Goal: Communication & Community: Answer question/provide support

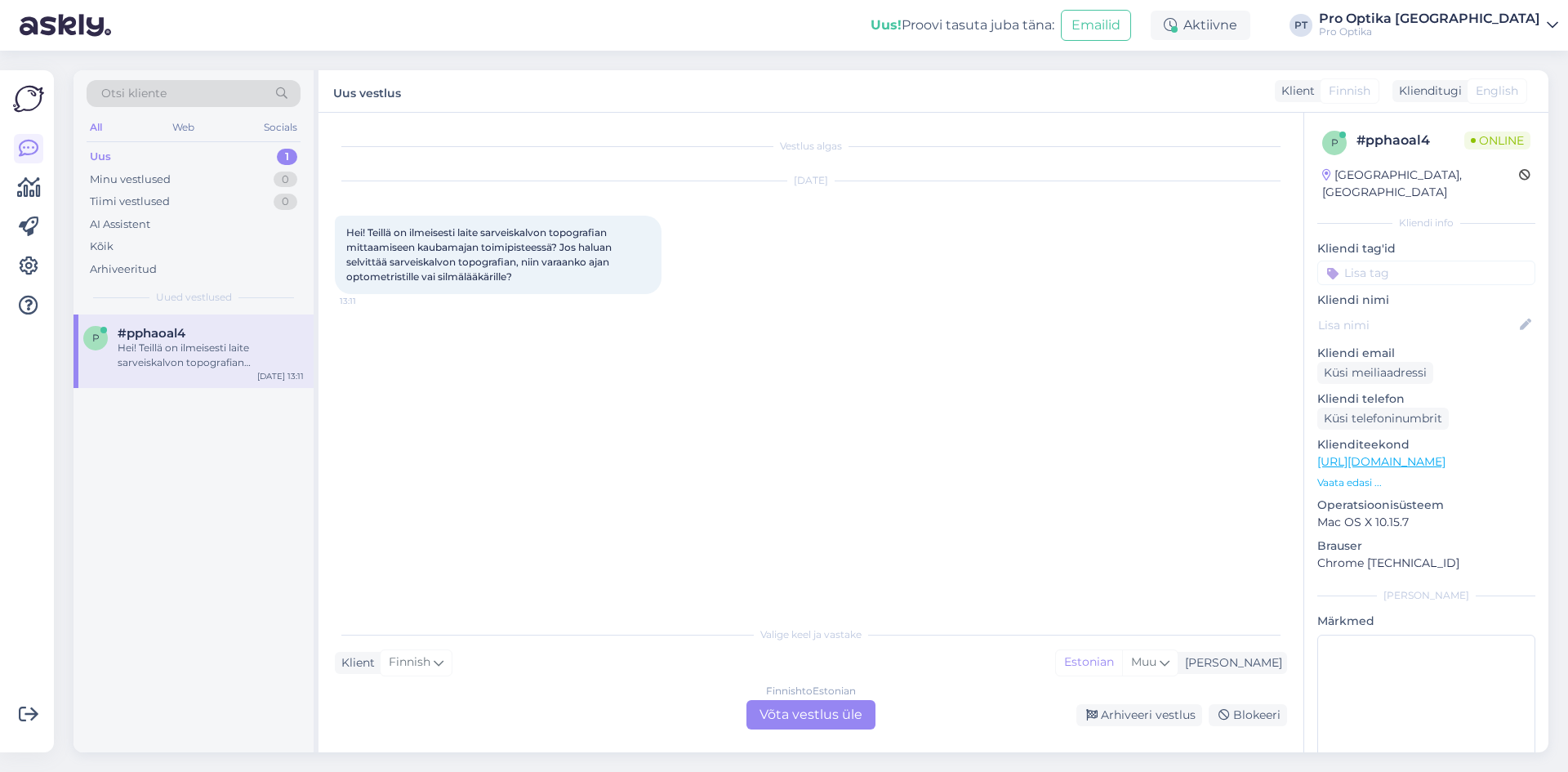
click at [818, 717] on div "Finnish to Estonian Võta vestlus üle" at bounding box center [811, 715] width 129 height 30
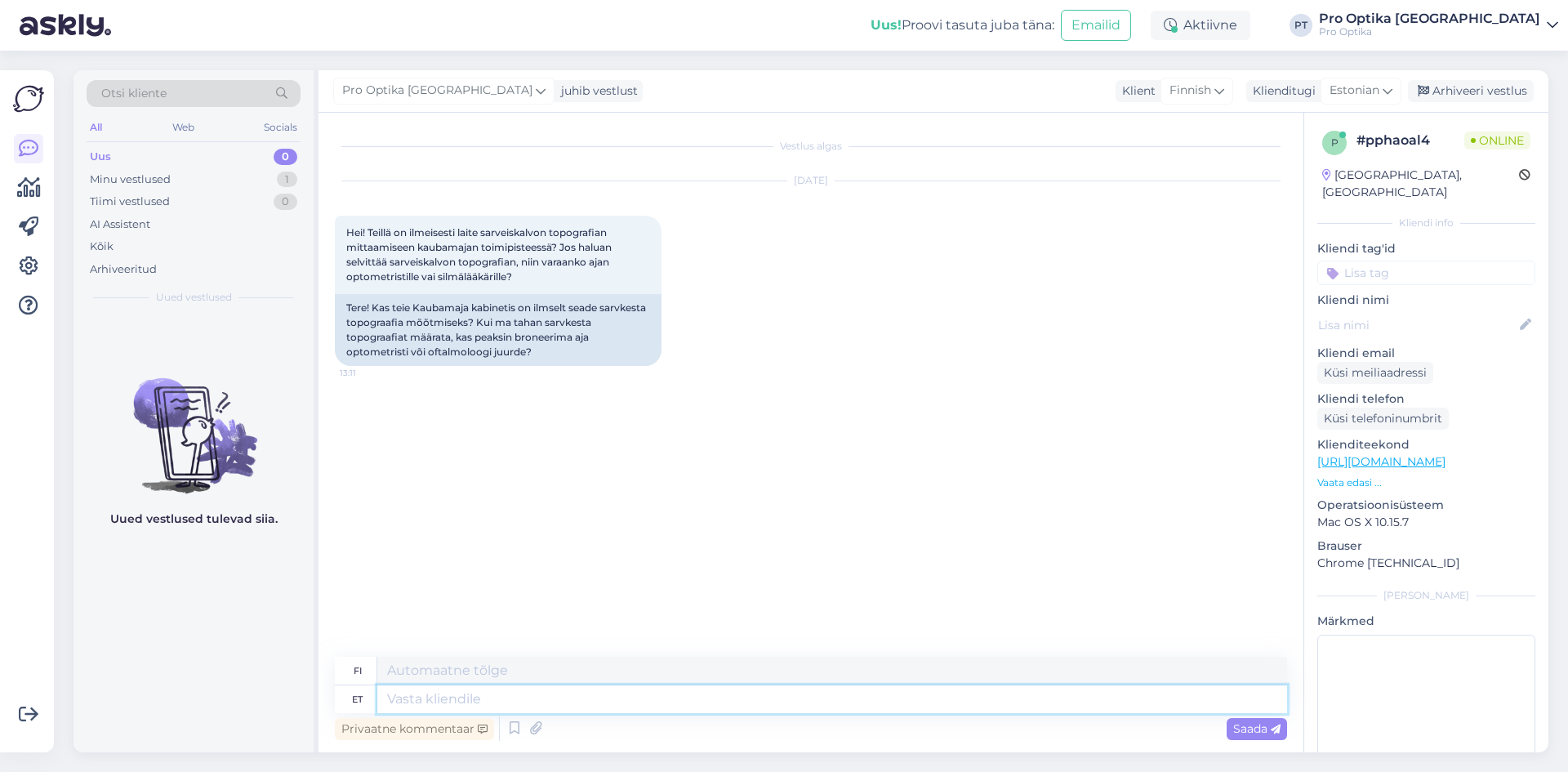
click at [501, 700] on textarea at bounding box center [832, 700] width 910 height 28
type textarea "Tere!"
type textarea "Hei!"
type textarea "op"
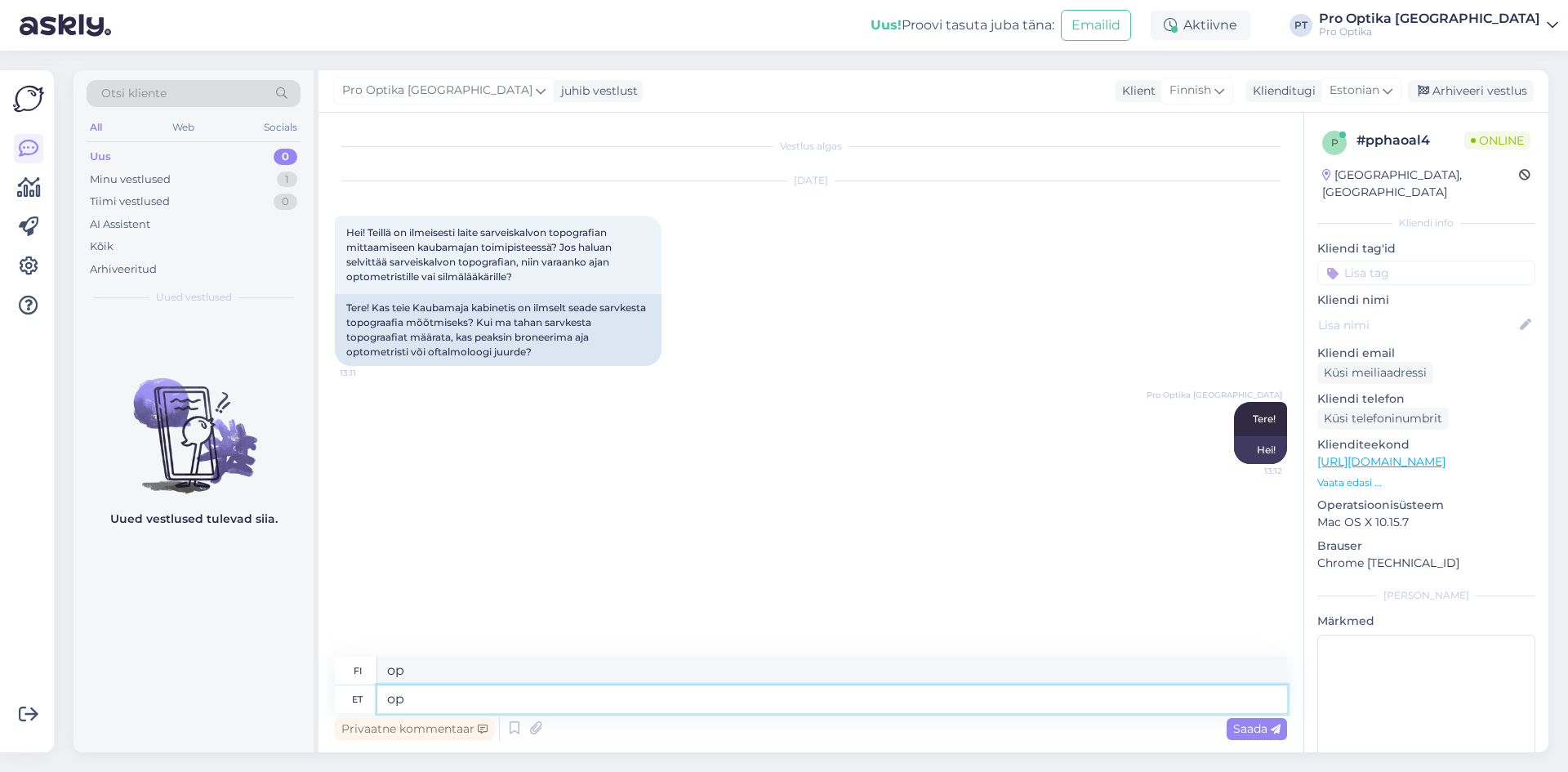
type textarea "o"
type textarea "Opt"
type textarea "Op"
type textarea "Optometristi"
type textarea "optikko"
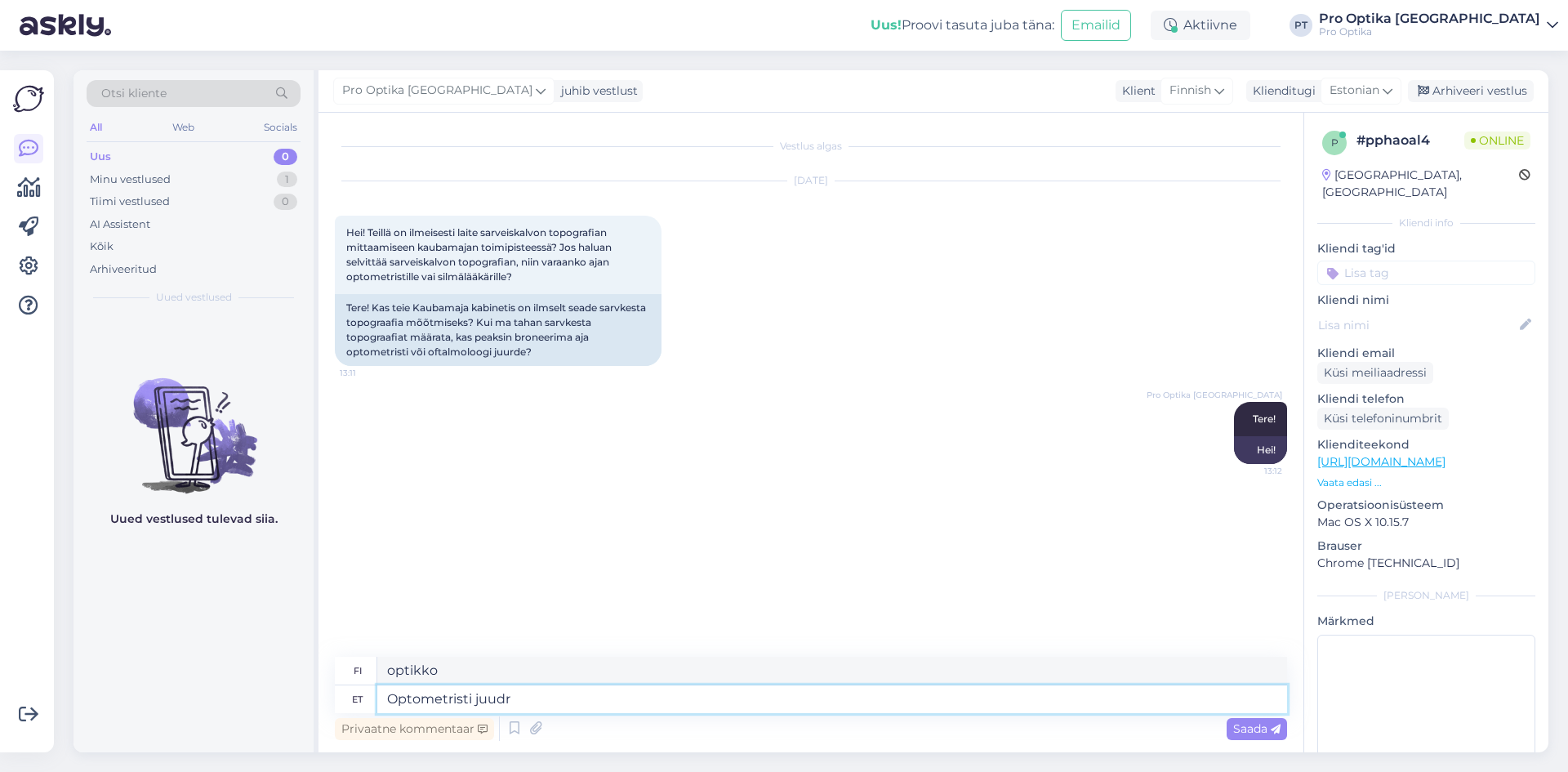
type textarea "Optometristi juudre"
type textarea "Optikon silmä"
type textarea "Optometristi juudre."
type textarea "Optikon [DEMOGRAPHIC_DATA]."
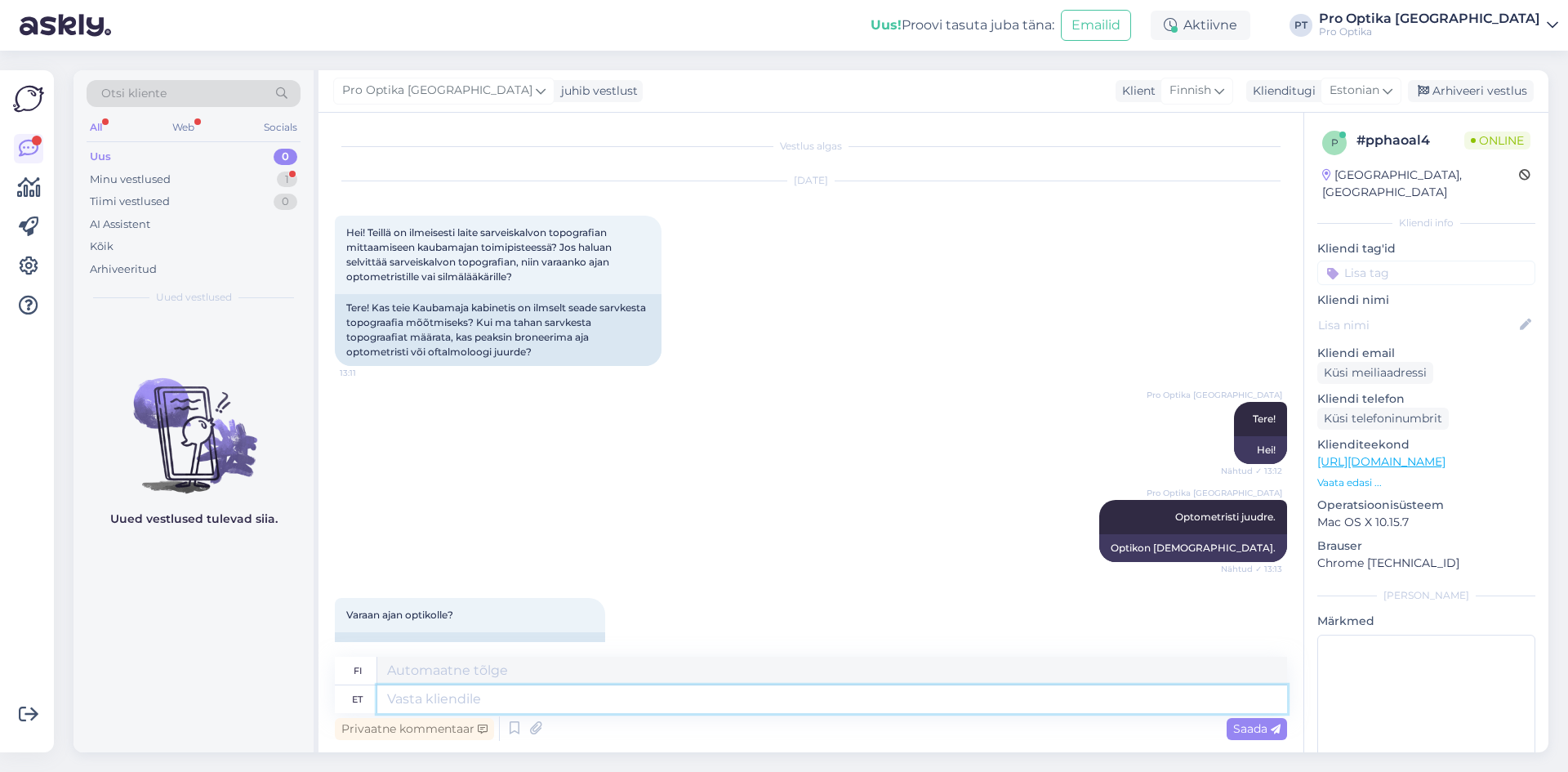
scroll to position [36, 0]
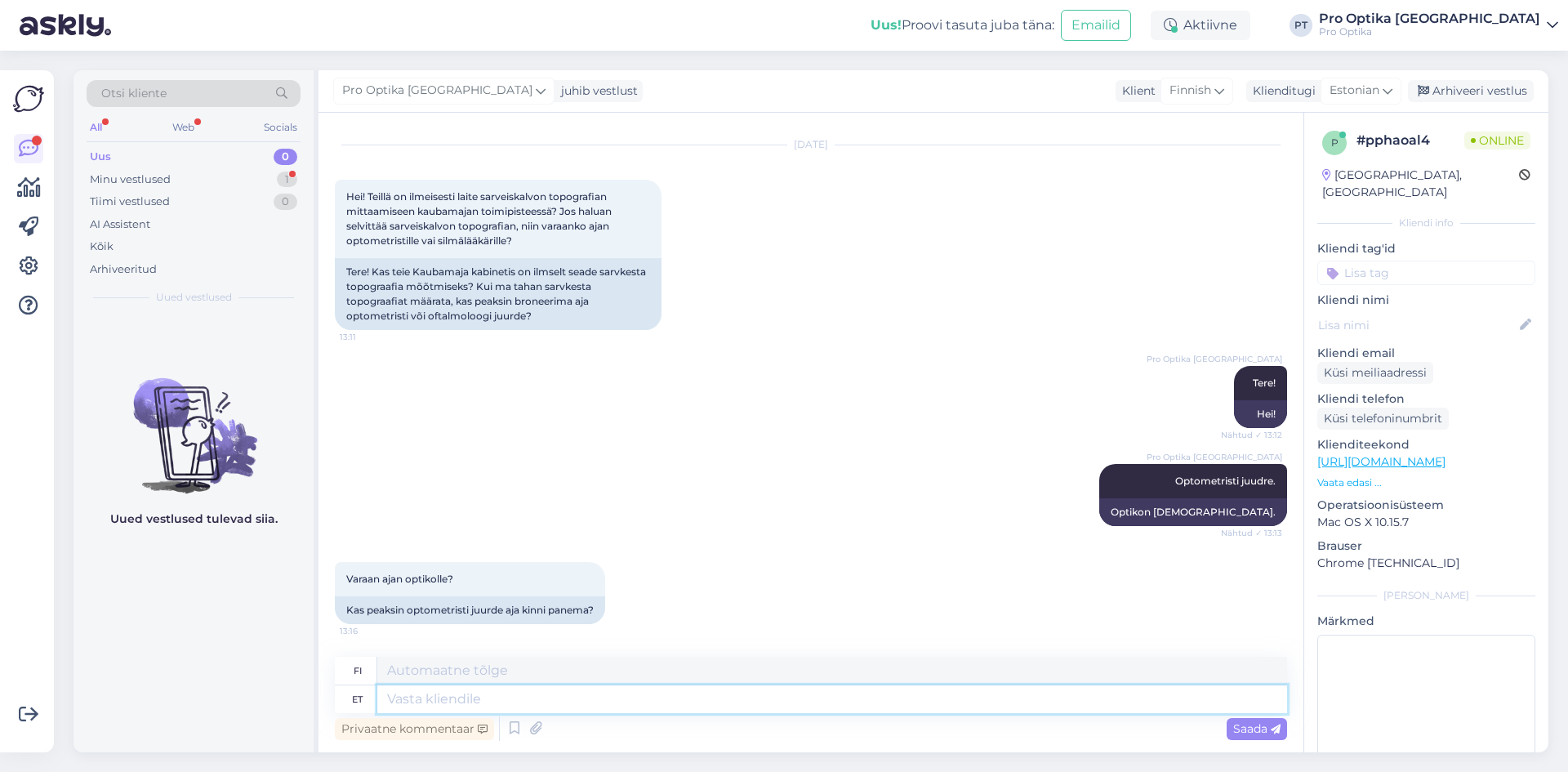
click at [561, 703] on textarea at bounding box center [832, 700] width 910 height 28
type textarea "Just."
type textarea "Täsmälleen."
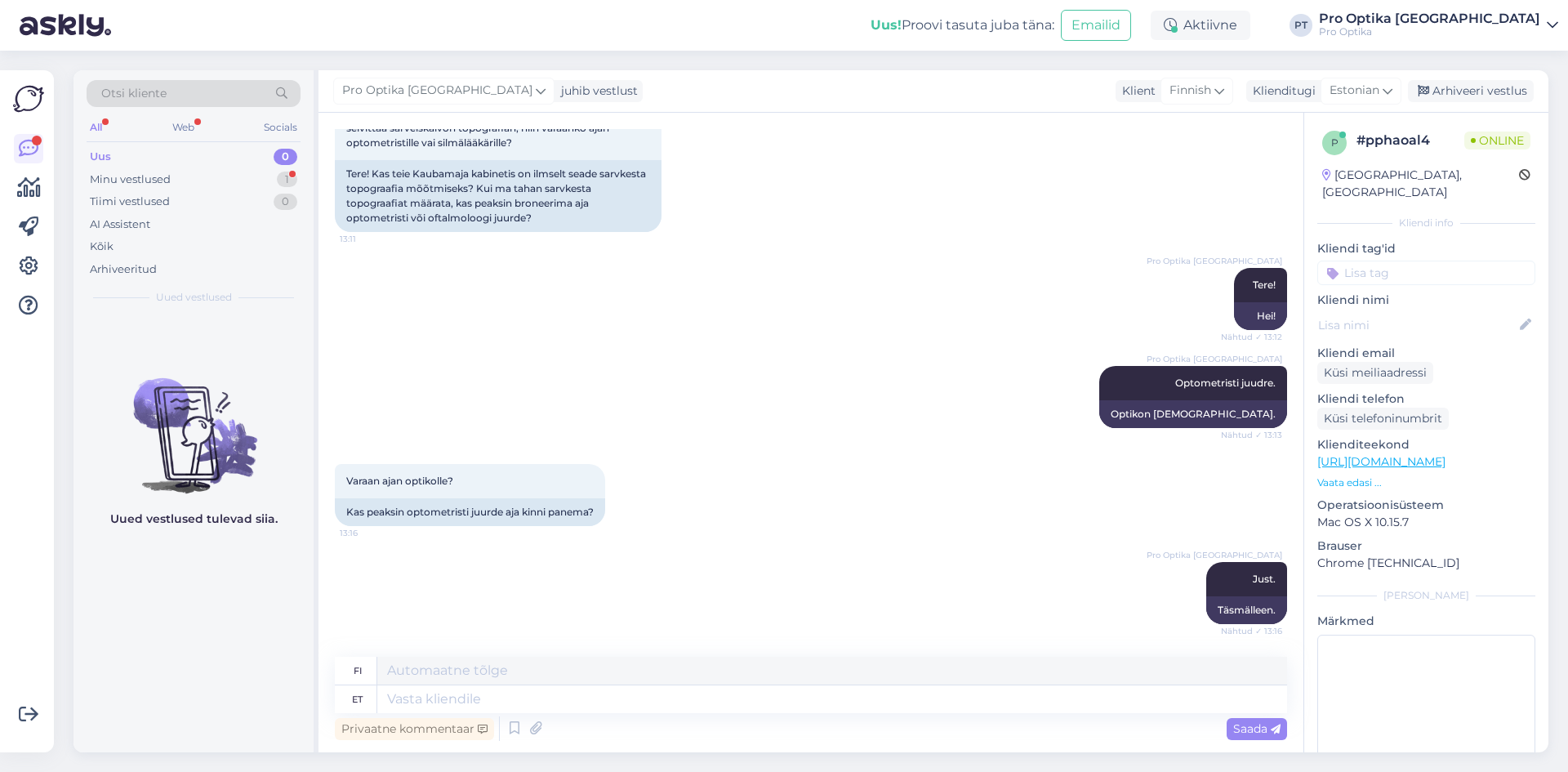
scroll to position [232, 0]
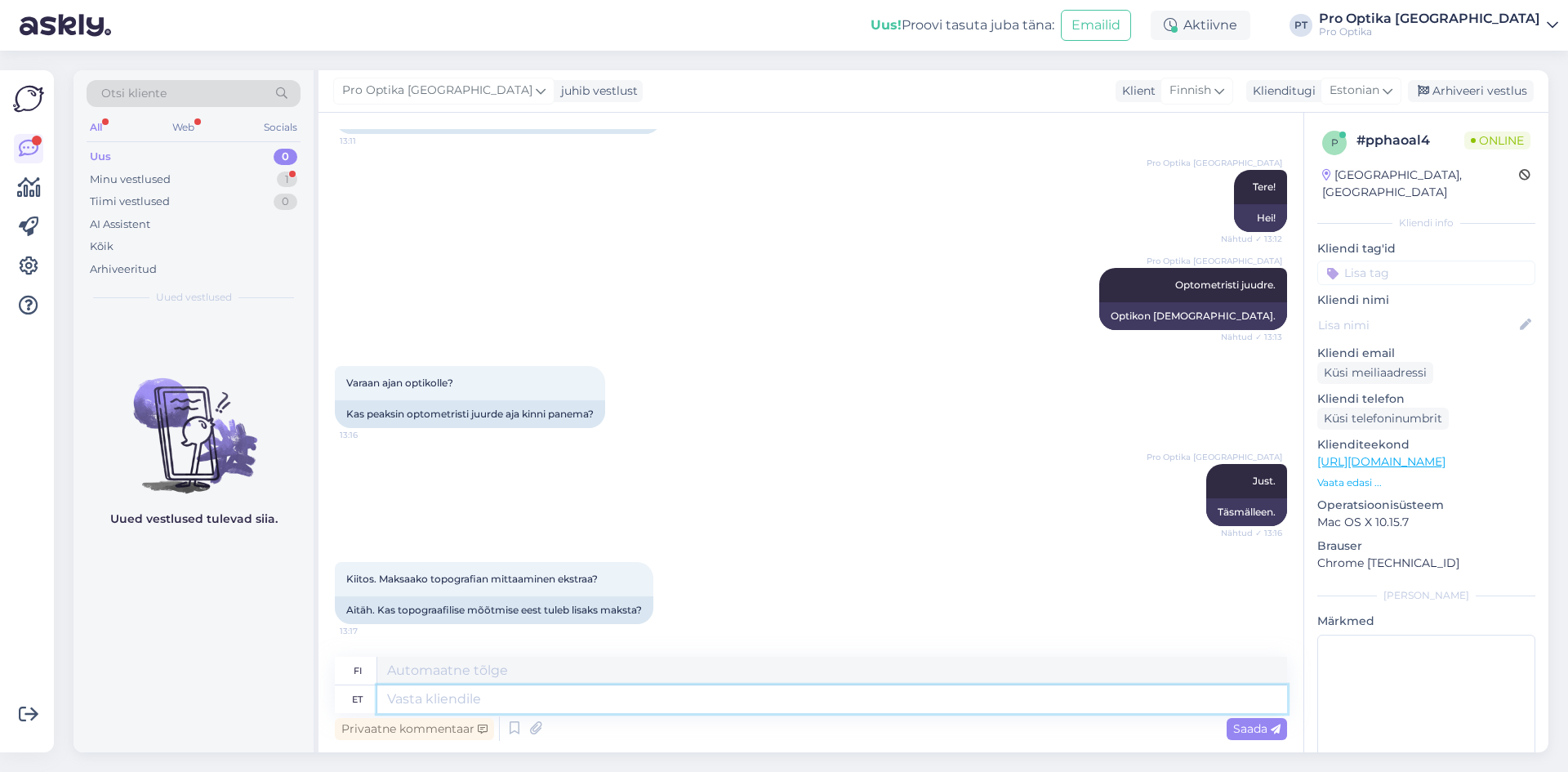
drag, startPoint x: 421, startPoint y: 695, endPoint x: 444, endPoint y: 698, distance: 23.2
click at [421, 695] on textarea at bounding box center [832, 700] width 910 height 28
click at [516, 732] on icon at bounding box center [515, 729] width 20 height 25
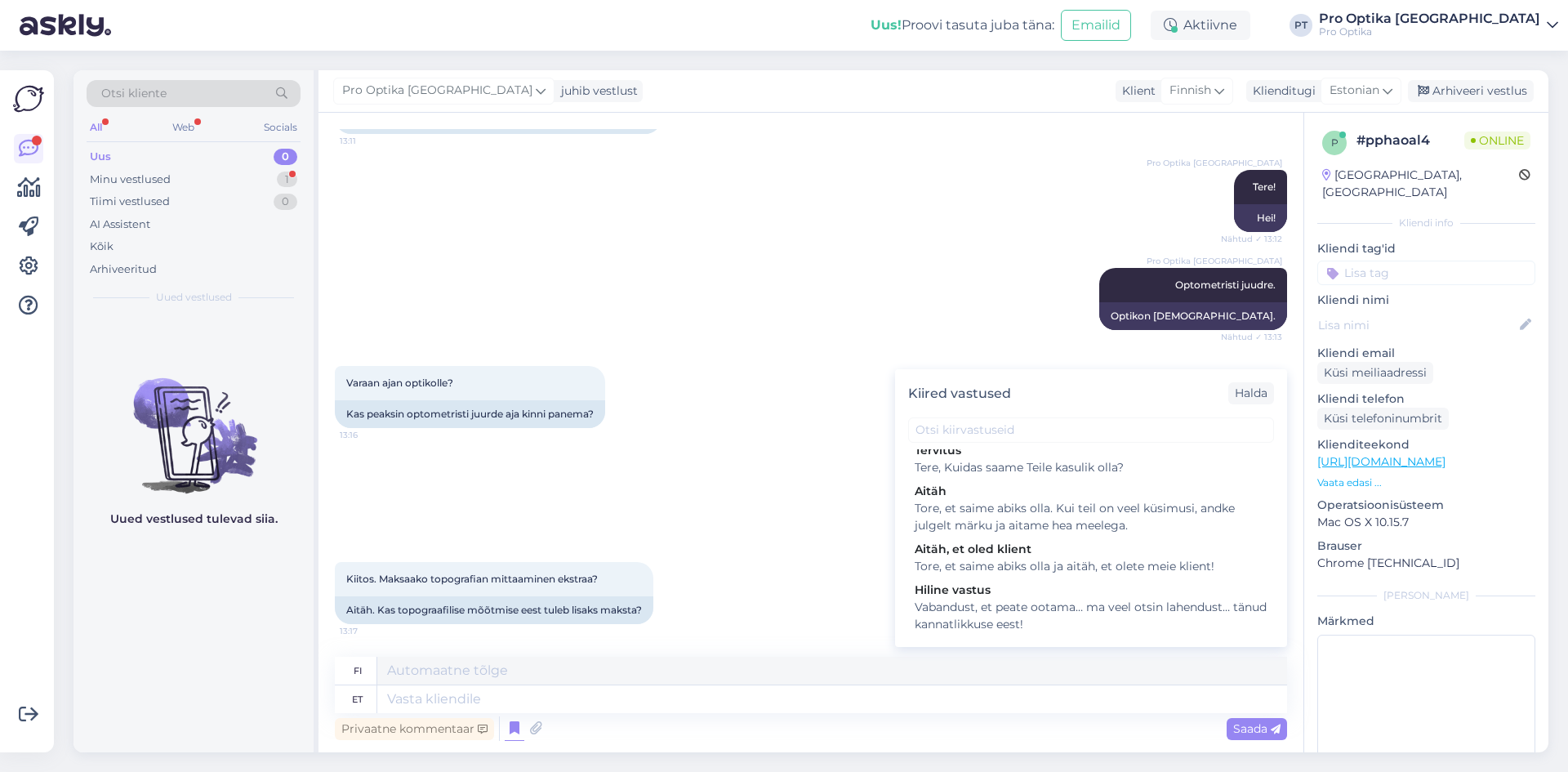
scroll to position [490, 0]
click at [1101, 534] on div "Tore, et saime abiks olla. Kui teil on veel küsimusi, andke julgelt märku ja ai…" at bounding box center [1090, 517] width 353 height 35
type textarea "Kiva, että voimme olla avuksi. Jos sinulla on lisää kysyttävää, ota meihin yhte…"
type textarea "Tore, et saime abiks olla. Kui teil on veel küsimusi, andke julgelt märku ja ai…"
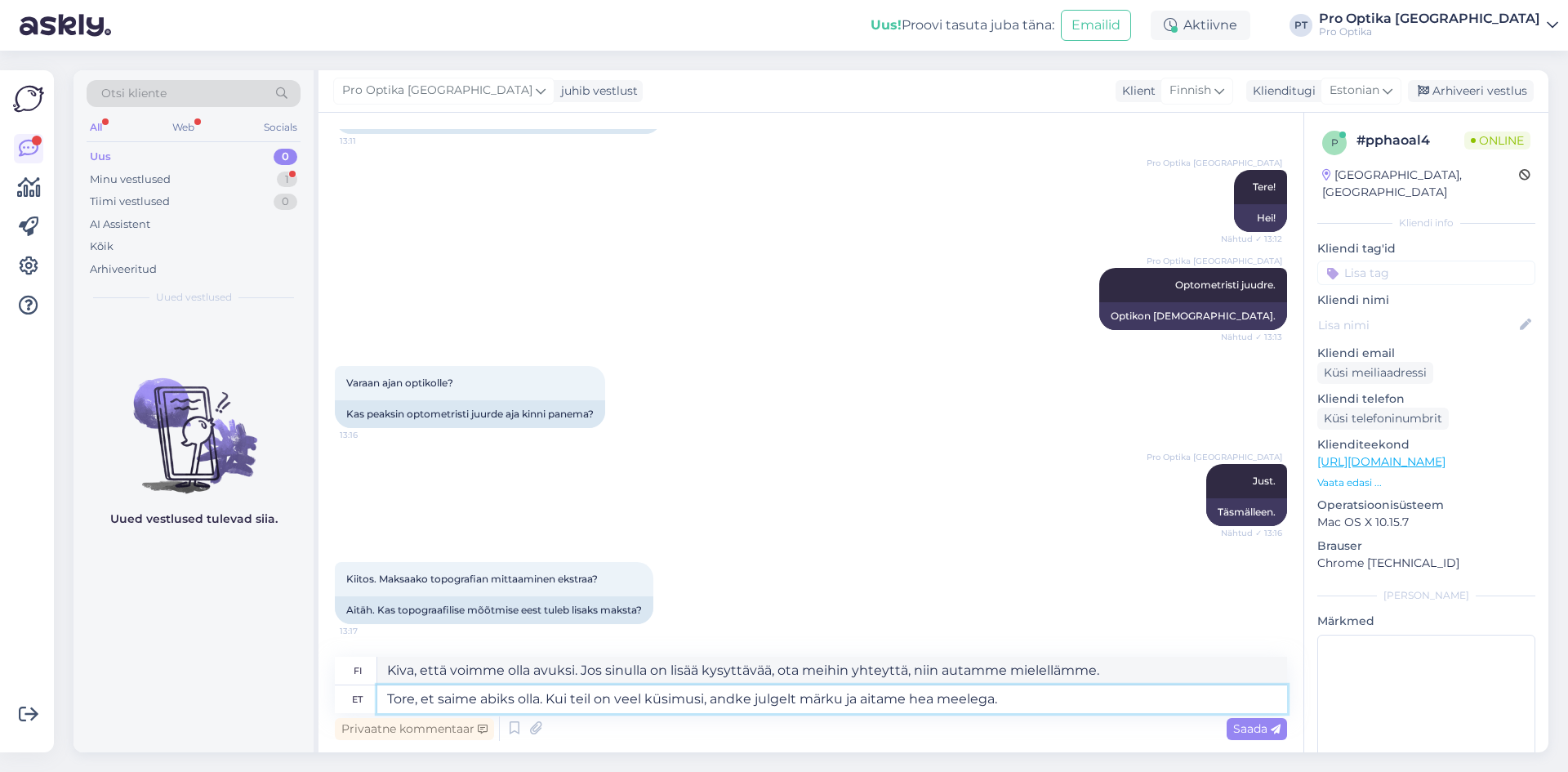
drag, startPoint x: 1052, startPoint y: 703, endPoint x: 350, endPoint y: 714, distance: 702.1
click at [350, 714] on div "fi Kiva, että voimme olla avuksi. Jos sinulla on lisää kysyttävää, ota meihin y…" at bounding box center [810, 701] width 953 height 88
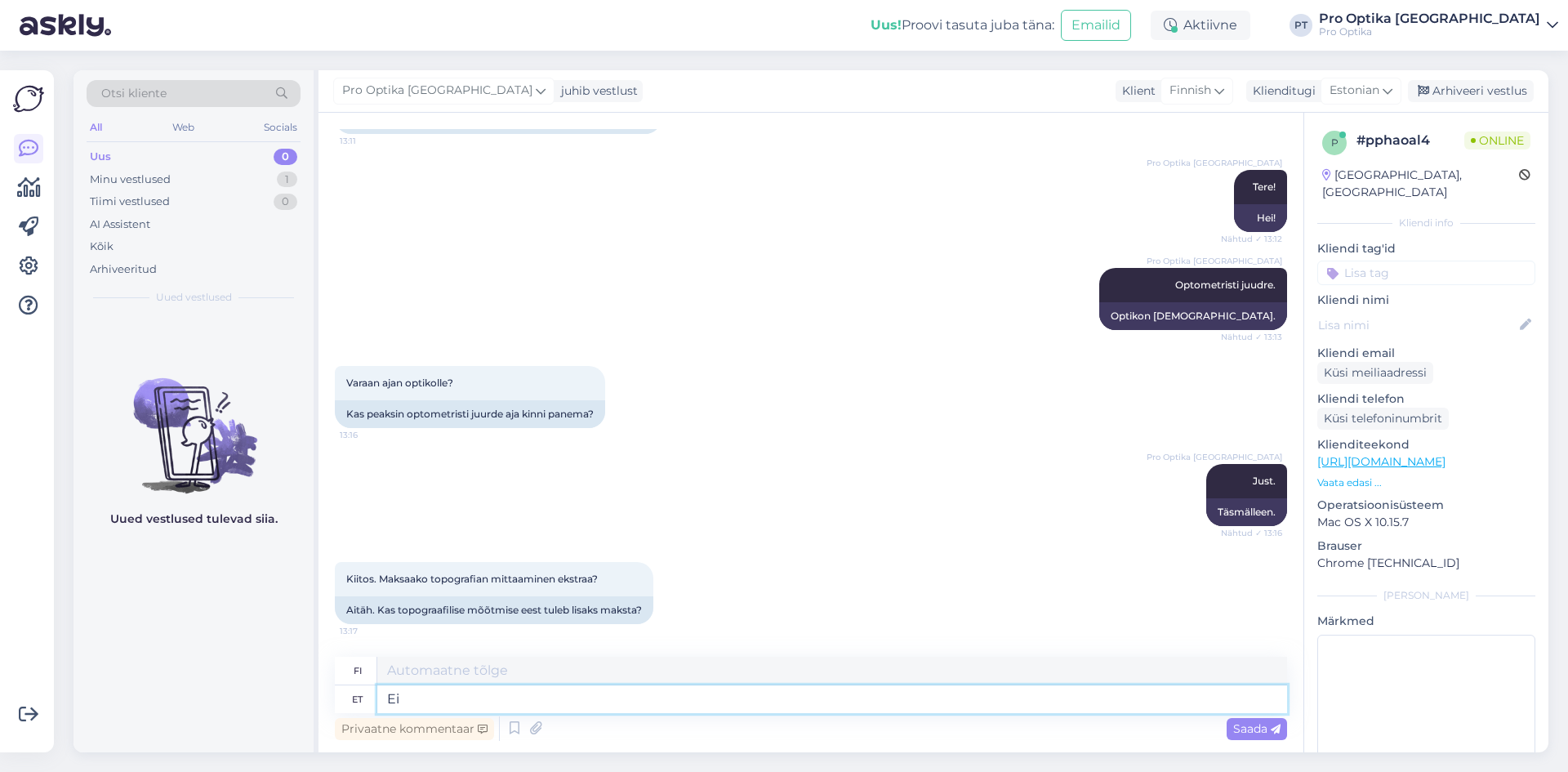
type textarea "Ei"
type textarea "Ei tule"
type textarea "Ei tule, n"
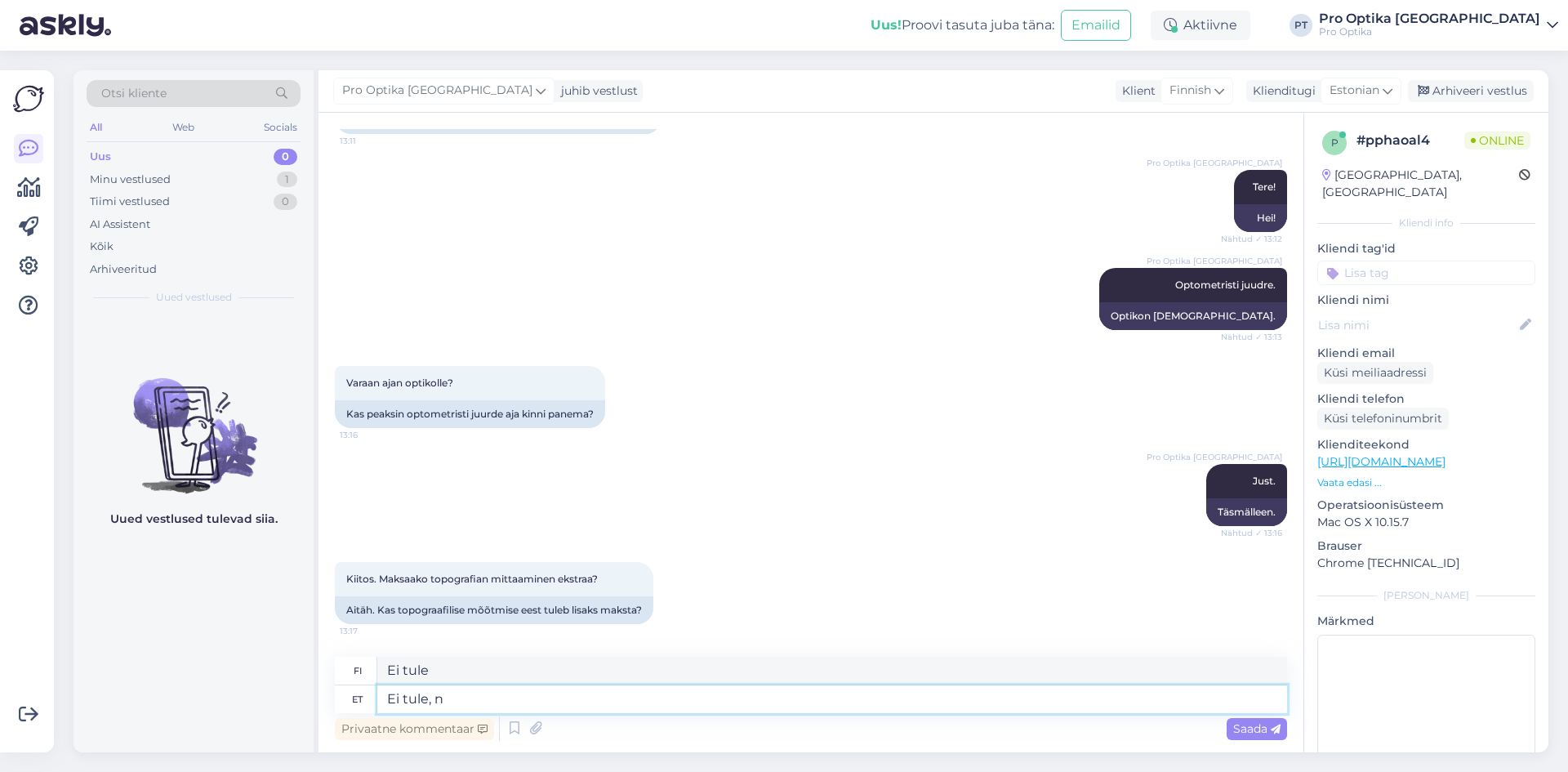
type textarea "Ei, ei."
type textarea "Ei tule, nägemiskontroll ma"
type textarea "Ei, näkötesti"
type textarea "Ei tule, nägemiskontroll maksab 3"
type textarea "Ei, näöntarkastus maksaa."
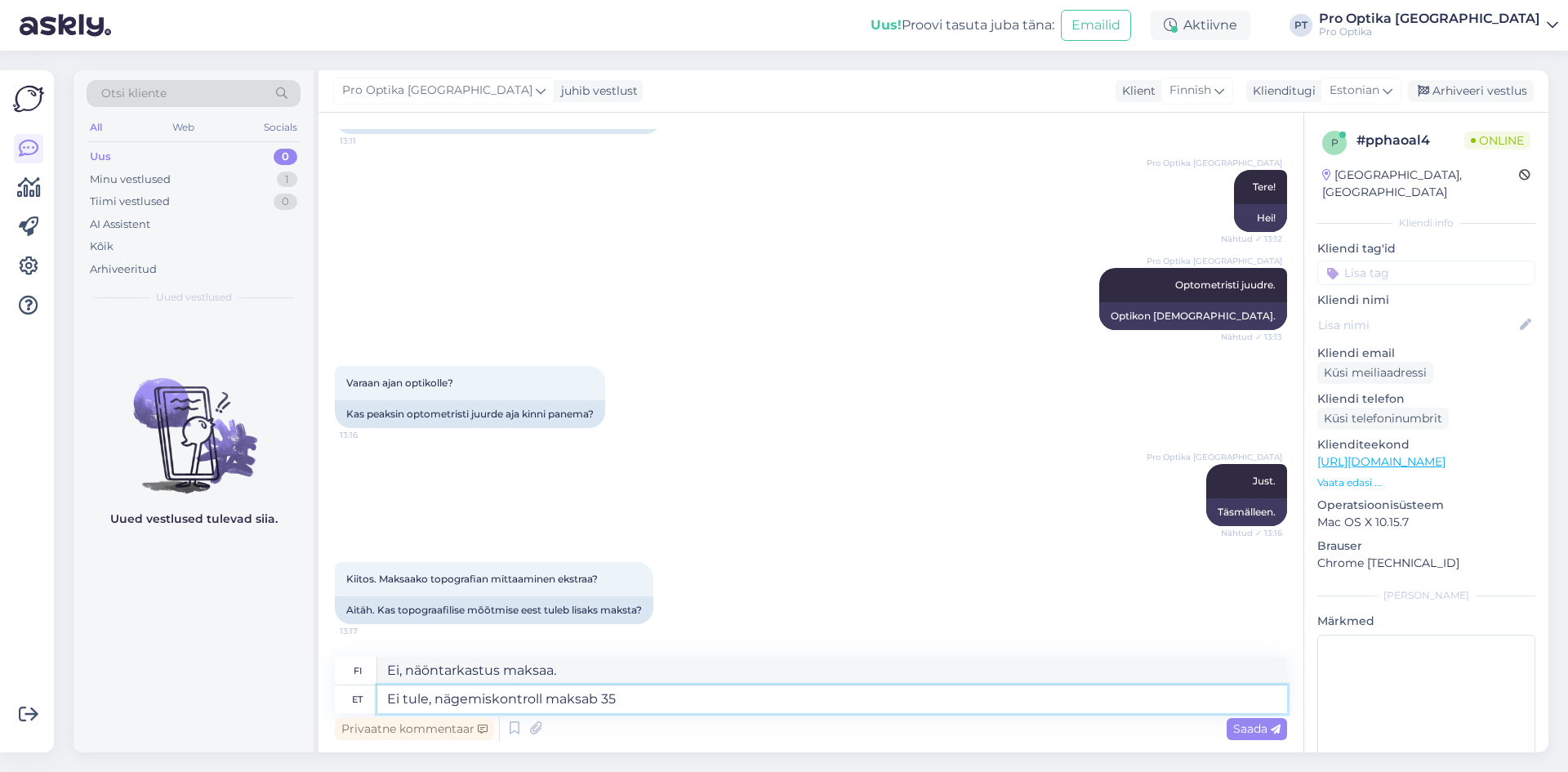
type textarea "Ei tule, nägemiskontroll maksab 35 e"
type textarea "Ei, näöntarkastus maksaa 35"
type textarea "Ei tule, nägemiskontroll maksab 35 eurot."
type textarea "Ei, näöntarkastus maksaa 35 euroa."
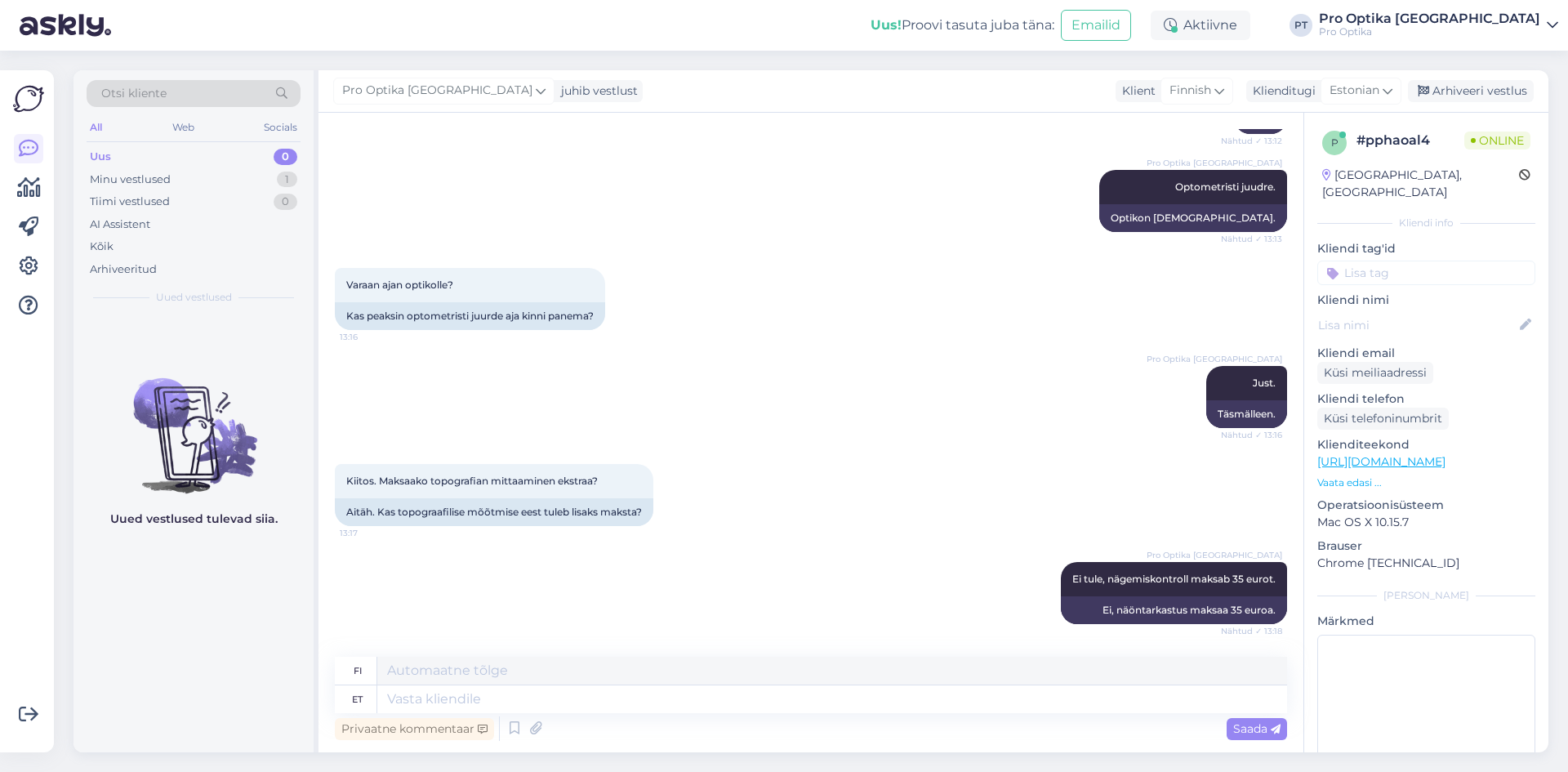
scroll to position [443, 0]
